Goal: Task Accomplishment & Management: Complete application form

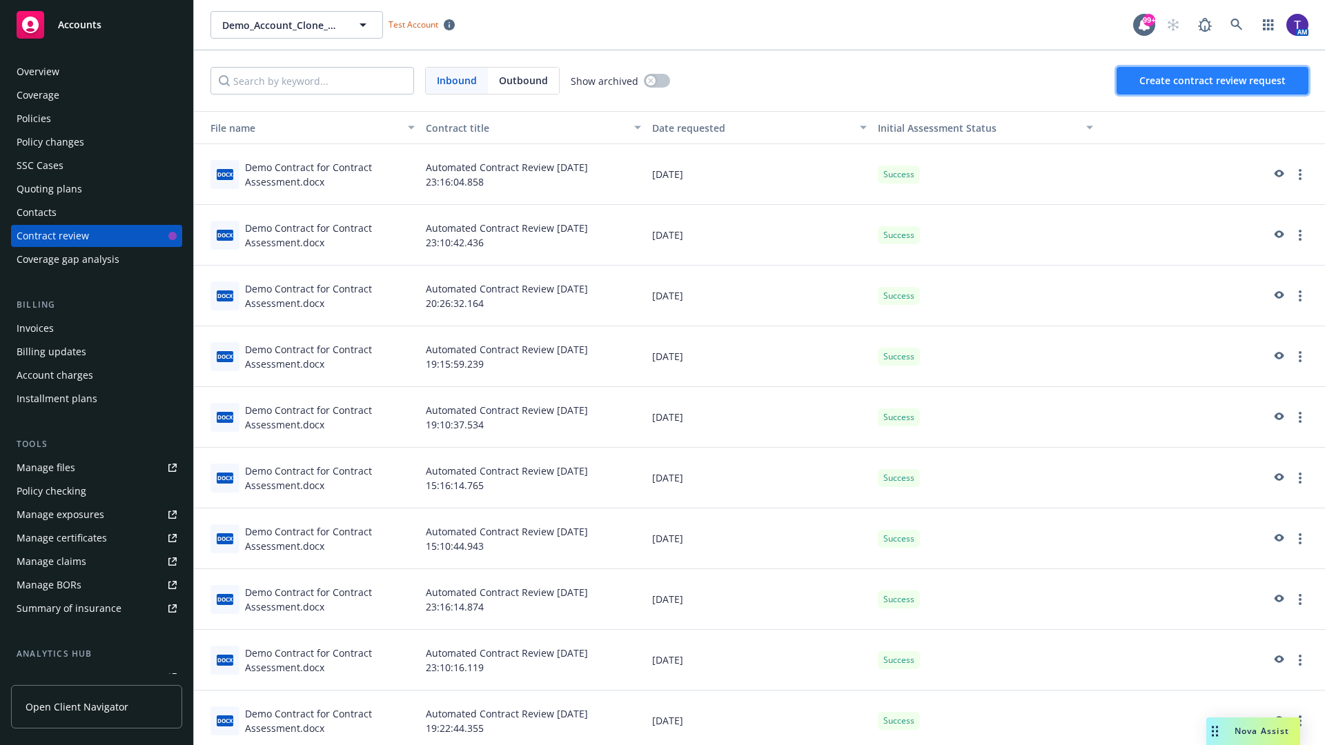
click at [1213, 81] on span "Create contract review request" at bounding box center [1212, 80] width 146 height 13
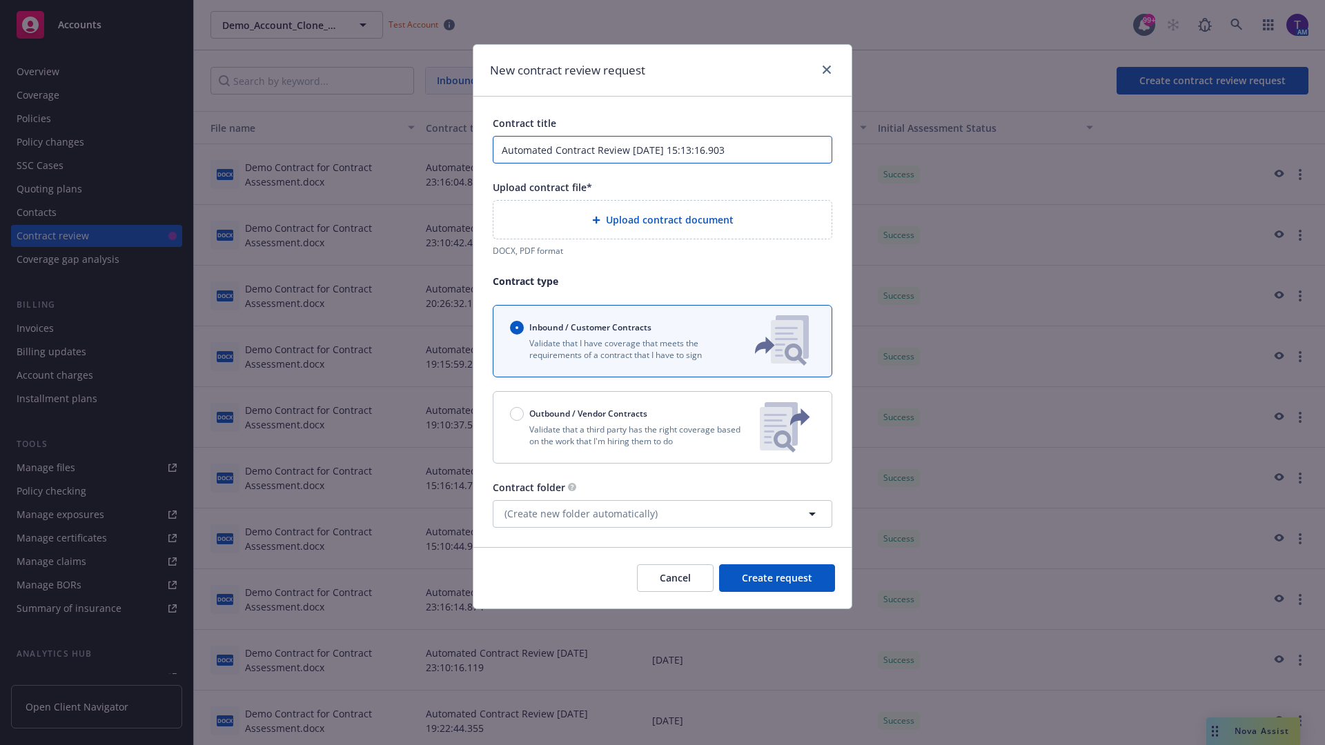
type input "Automated Contract Review 09-17-2025 15:13:16.903"
click at [662, 427] on p "Validate that a third party has the right coverage based on the work that I'm h…" at bounding box center [629, 435] width 239 height 23
radio input "false"
radio input "true"
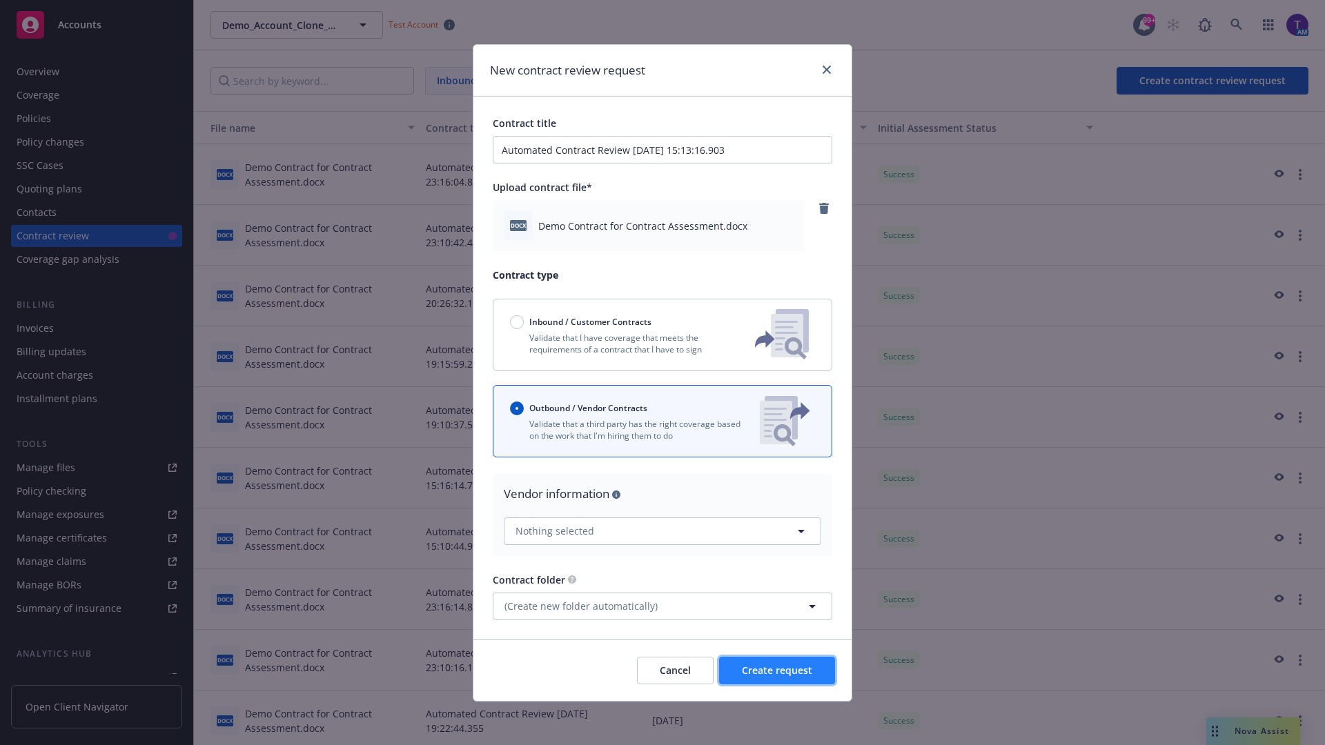
click at [777, 670] on span "Create request" at bounding box center [777, 670] width 70 height 13
